Goal: Information Seeking & Learning: Learn about a topic

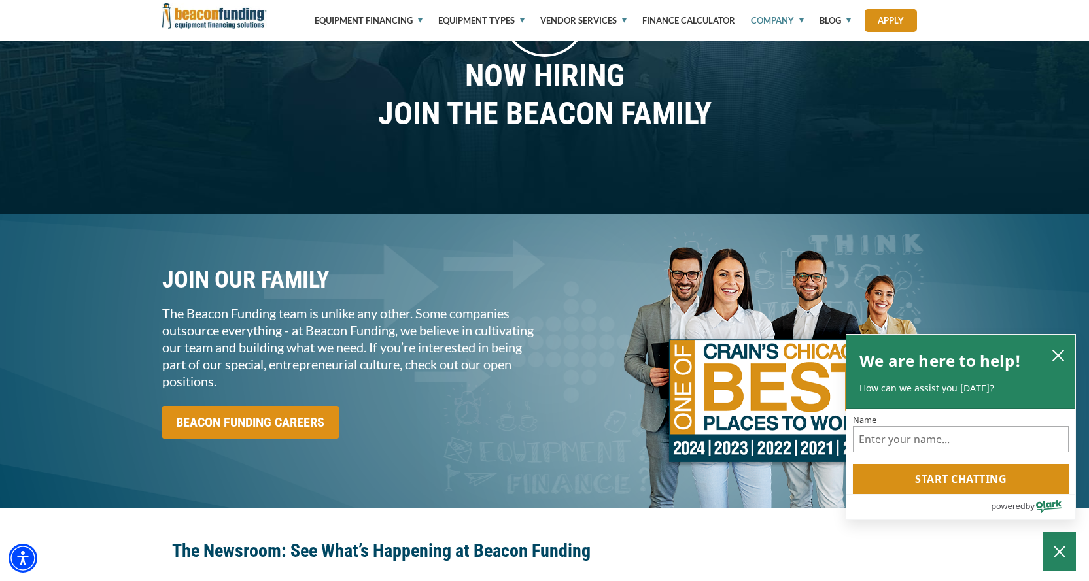
scroll to position [1046, 0]
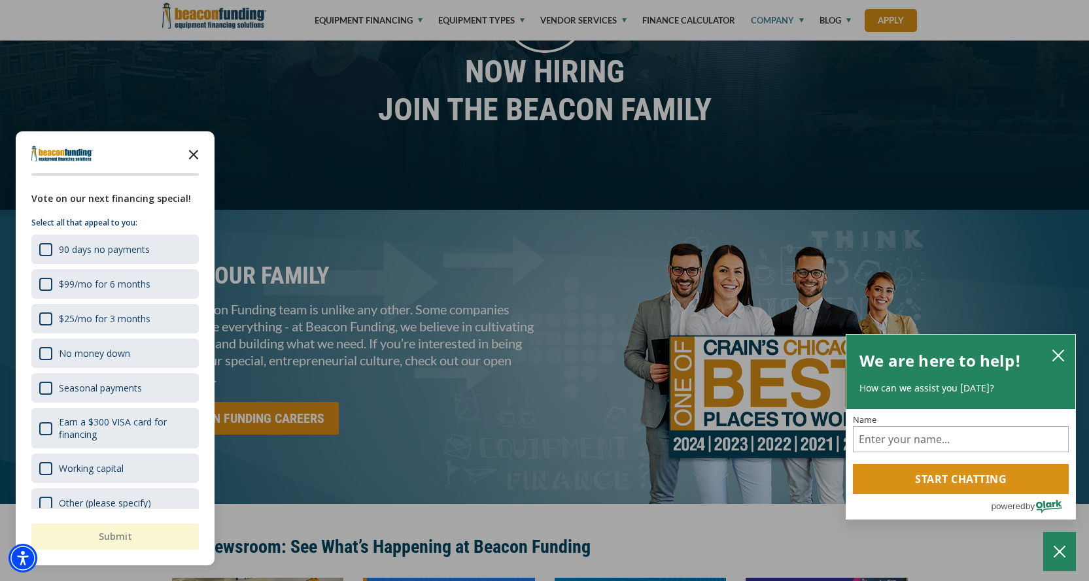
click at [197, 150] on icon "Close the survey" at bounding box center [193, 154] width 26 height 26
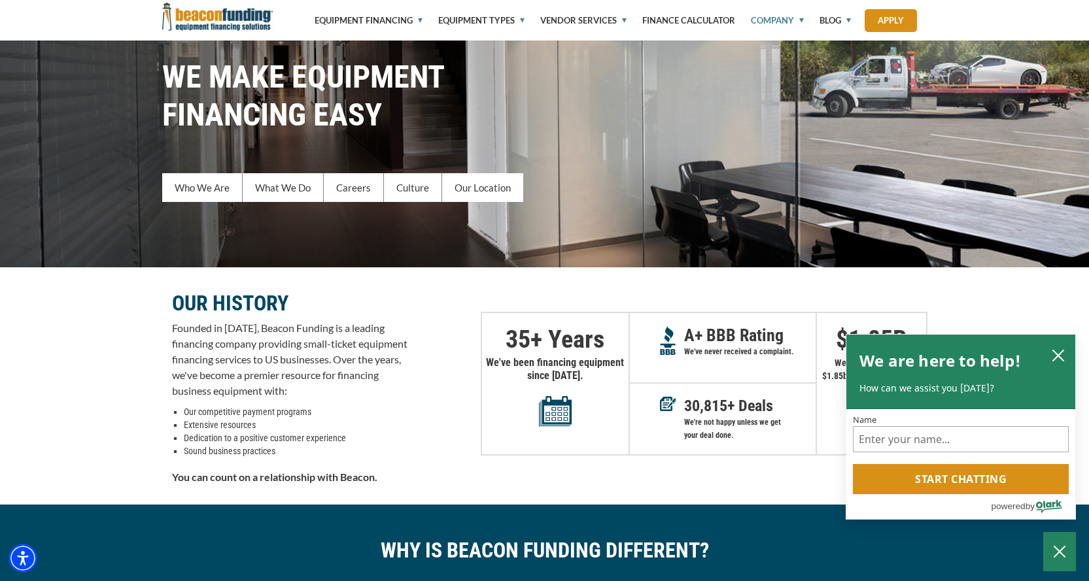
scroll to position [0, 0]
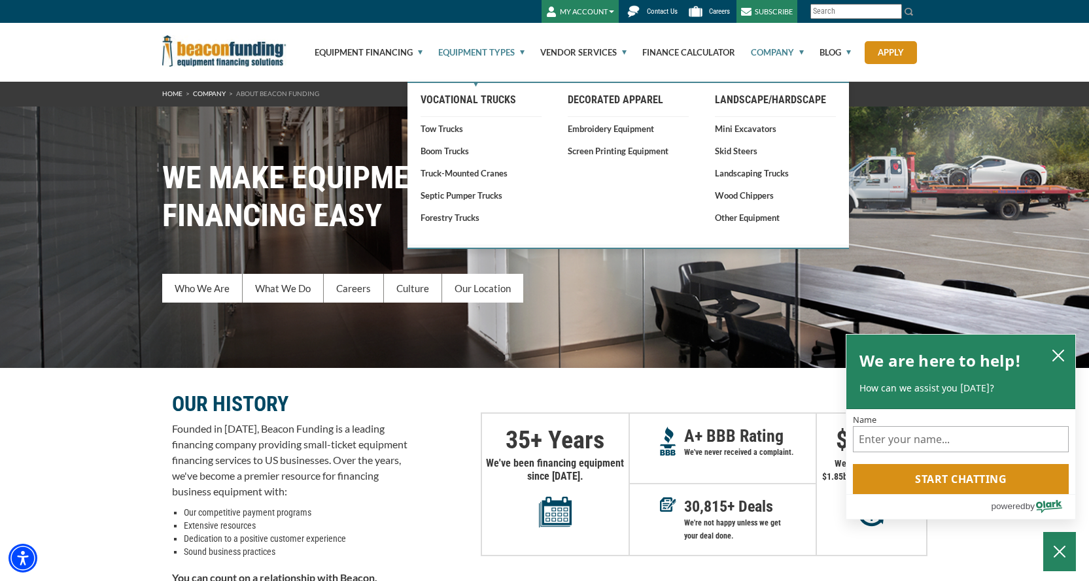
click at [486, 50] on link "Equipment Types" at bounding box center [473, 52] width 101 height 59
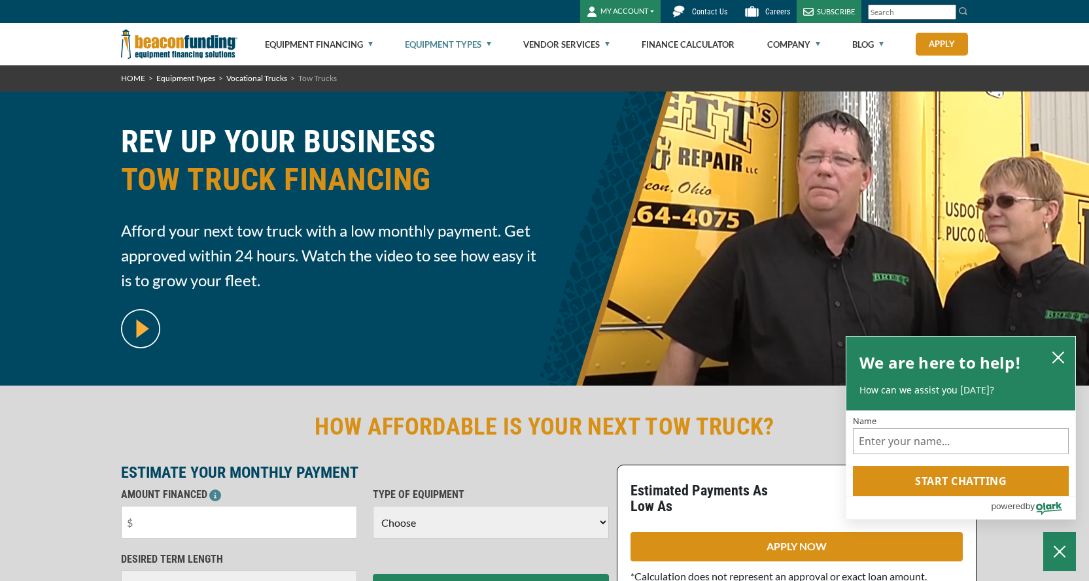
click at [437, 42] on link "Equipment Types" at bounding box center [448, 45] width 86 height 42
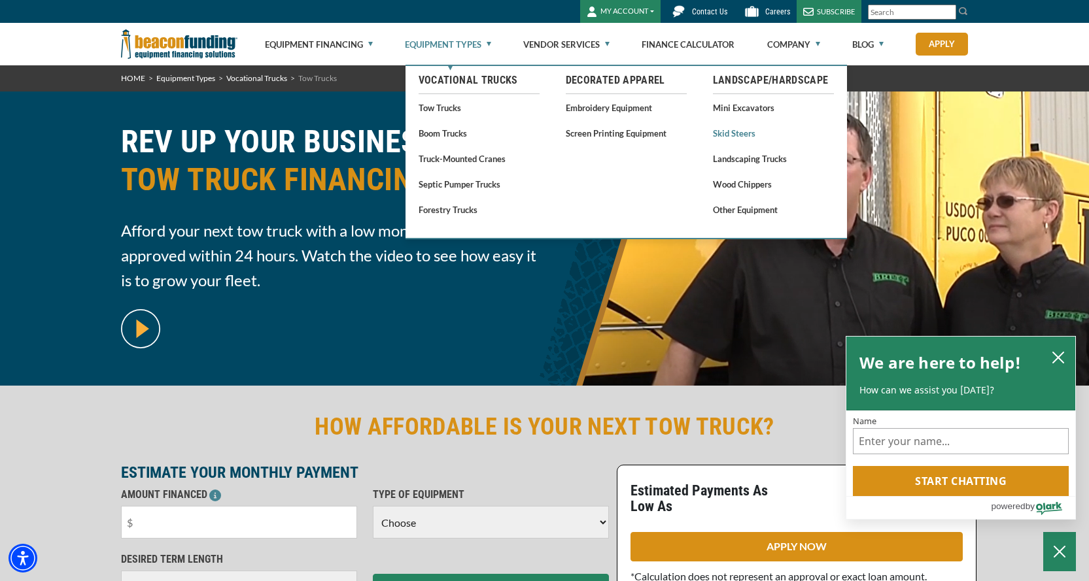
click at [723, 128] on link "Skid Steers" at bounding box center [773, 133] width 121 height 16
